Goal: Communication & Community: Answer question/provide support

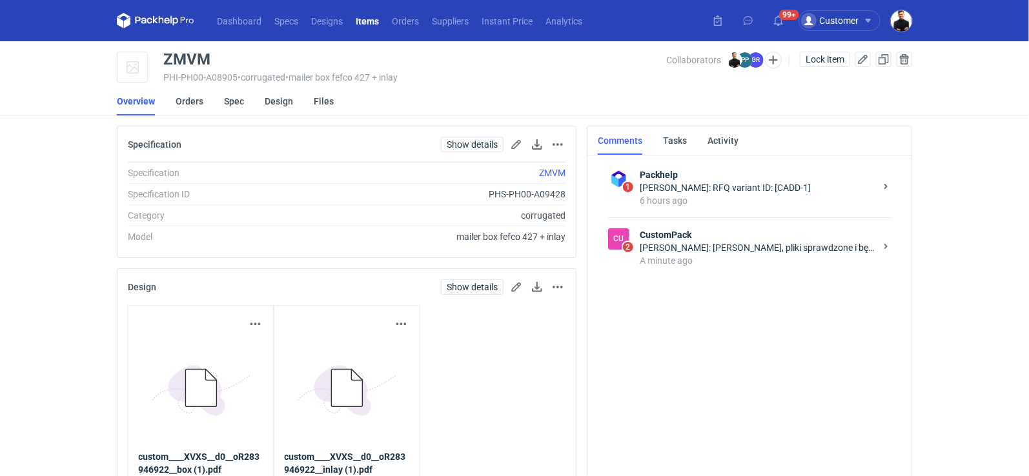
click at [729, 244] on div "[PERSON_NAME]: [PERSON_NAME], pliki sprawdzone i będziemy na nich pracować. szc…" at bounding box center [758, 247] width 236 height 13
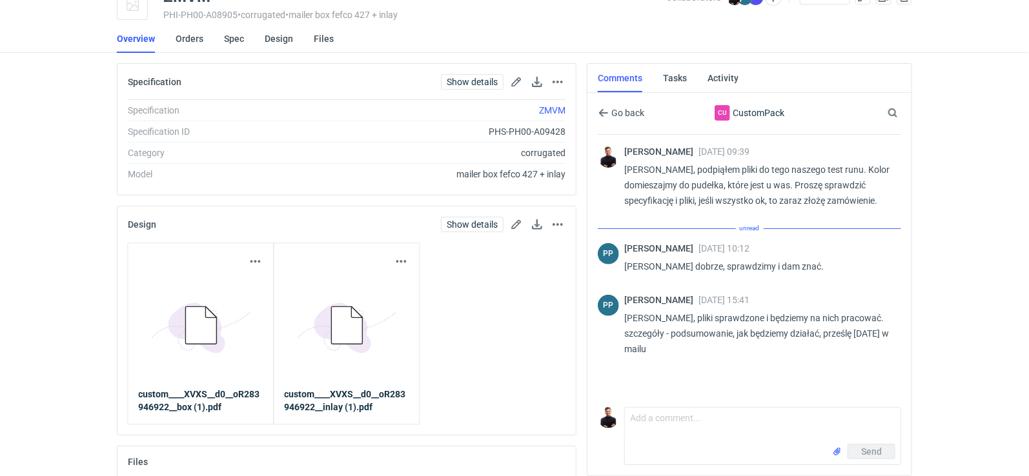
scroll to position [108, 0]
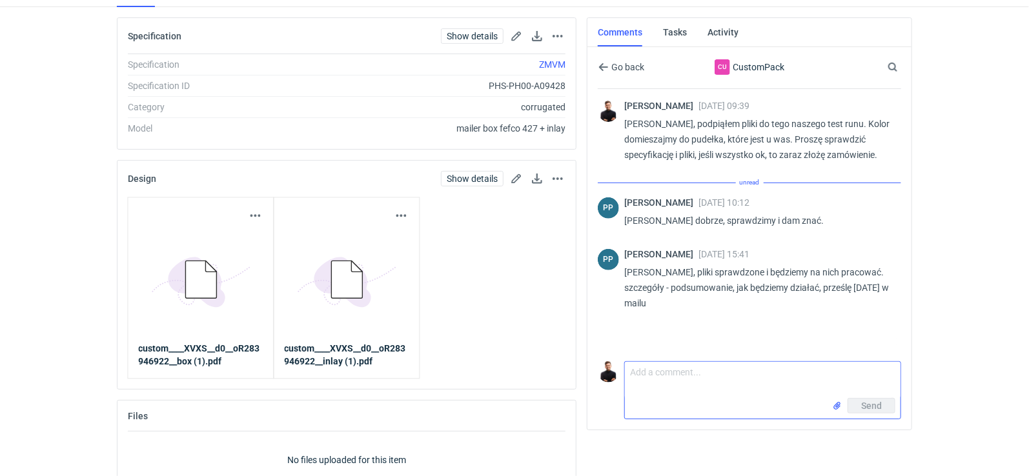
click at [712, 371] on textarea "Comment message" at bounding box center [763, 380] width 276 height 36
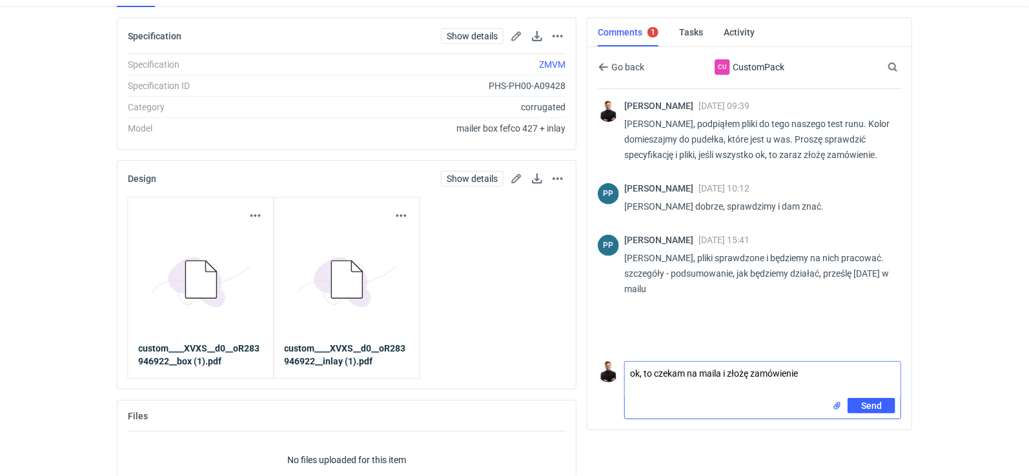
type textarea "ok, to czekam na maila i złożę zamówienie"
